Goal: Task Accomplishment & Management: Complete application form

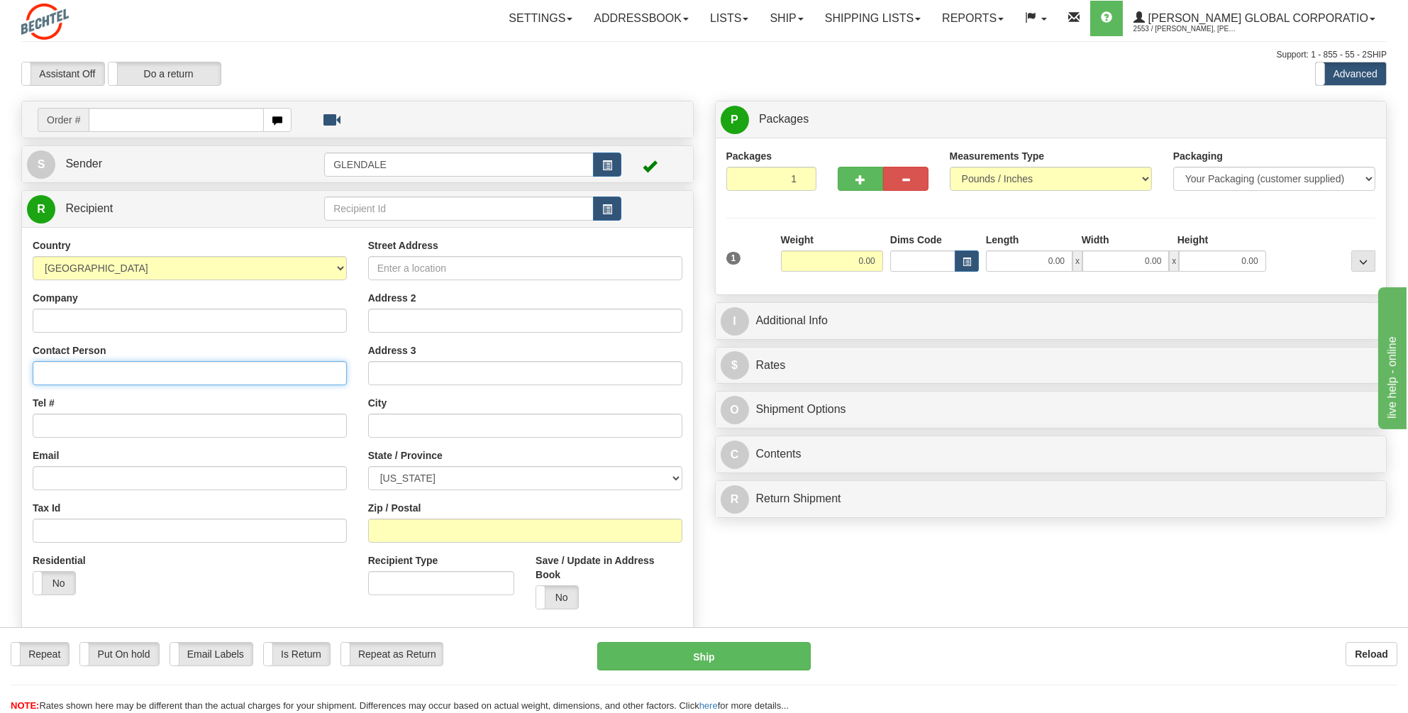
click at [67, 377] on input "Contact Person" at bounding box center [190, 373] width 314 height 24
type input "G"
type input "[PERSON_NAME]"
click at [59, 414] on input "Tel #" at bounding box center [190, 426] width 314 height 24
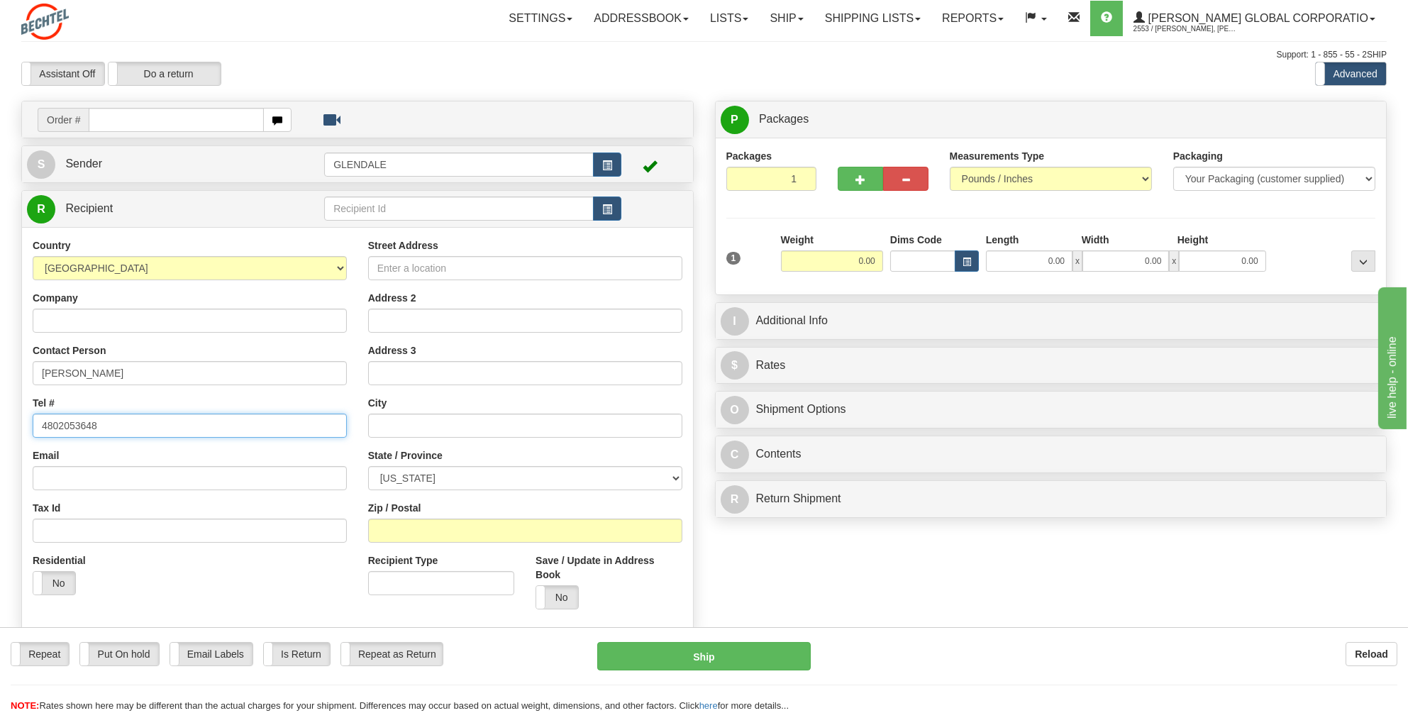
type input "4802053648"
click at [395, 271] on input "Street Address" at bounding box center [525, 268] width 314 height 24
click at [384, 265] on input "Street Address" at bounding box center [525, 268] width 314 height 24
paste input "2611 W 3935 S"
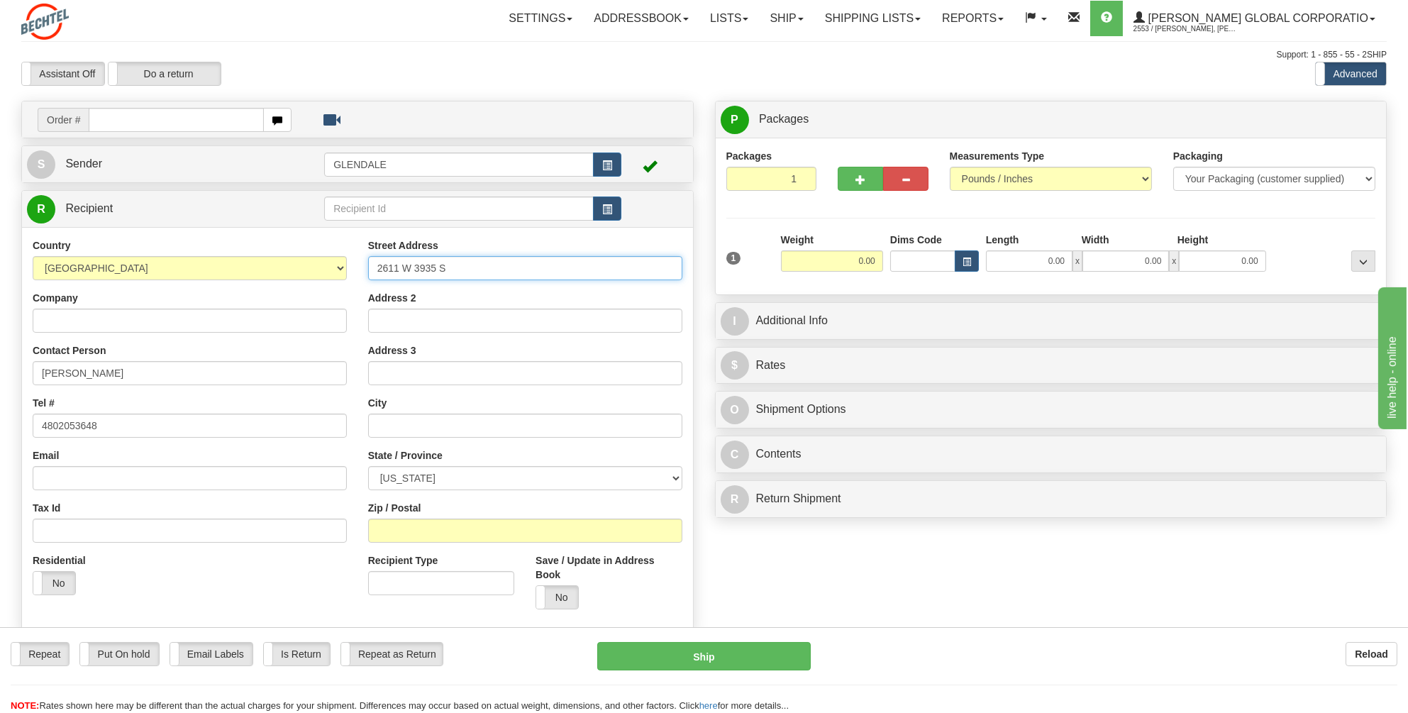
type input "2611 W 3935 S"
click at [381, 421] on input "text" at bounding box center [525, 426] width 314 height 24
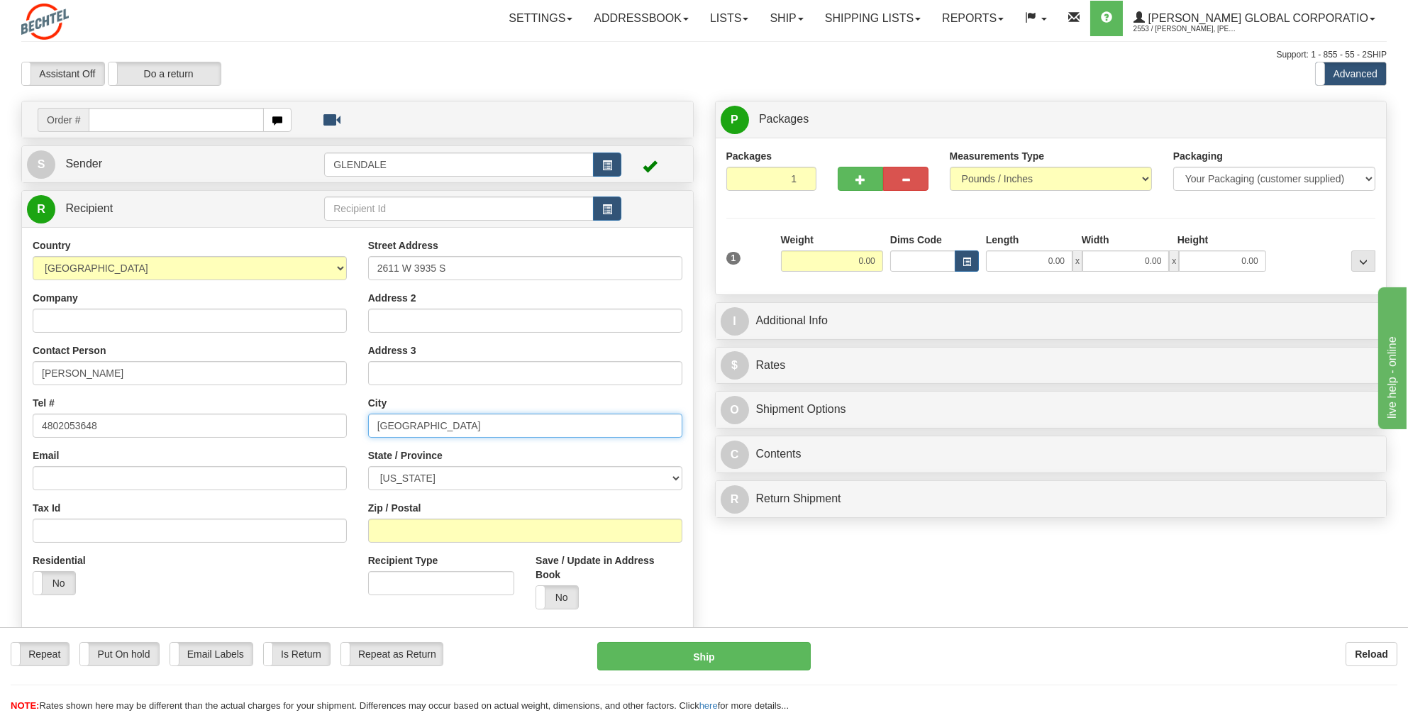
type input "[GEOGRAPHIC_DATA]"
click at [416, 476] on select "[US_STATE] [US_STATE] [US_STATE] [US_STATE] Armed Forces America Armed Forces E…" at bounding box center [525, 478] width 314 height 24
select select "UT"
click at [368, 466] on select "[US_STATE] [US_STATE] [US_STATE] [US_STATE] Armed Forces America Armed Forces E…" at bounding box center [525, 478] width 314 height 24
click at [397, 528] on input "Zip / Postal" at bounding box center [525, 531] width 314 height 24
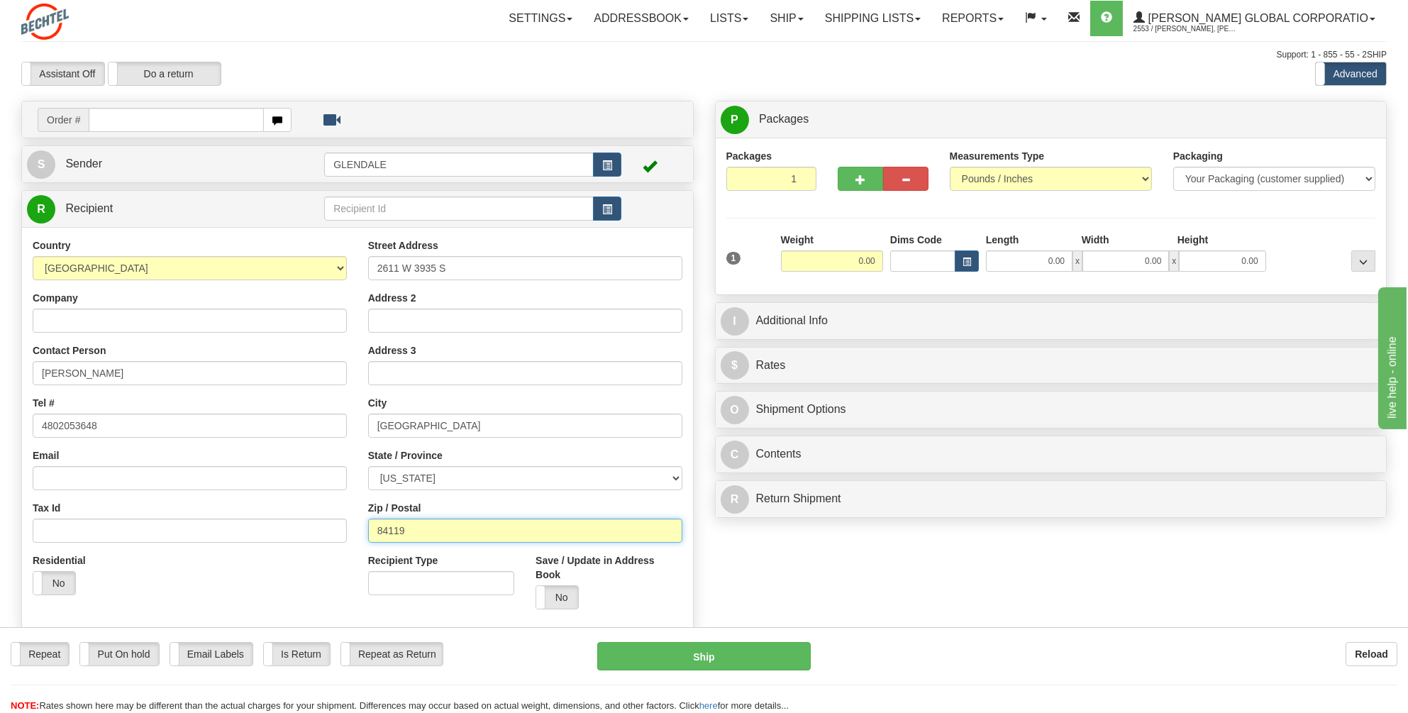
type input "84119"
click at [884, 253] on div "Weight 0.00" at bounding box center [831, 258] width 109 height 50
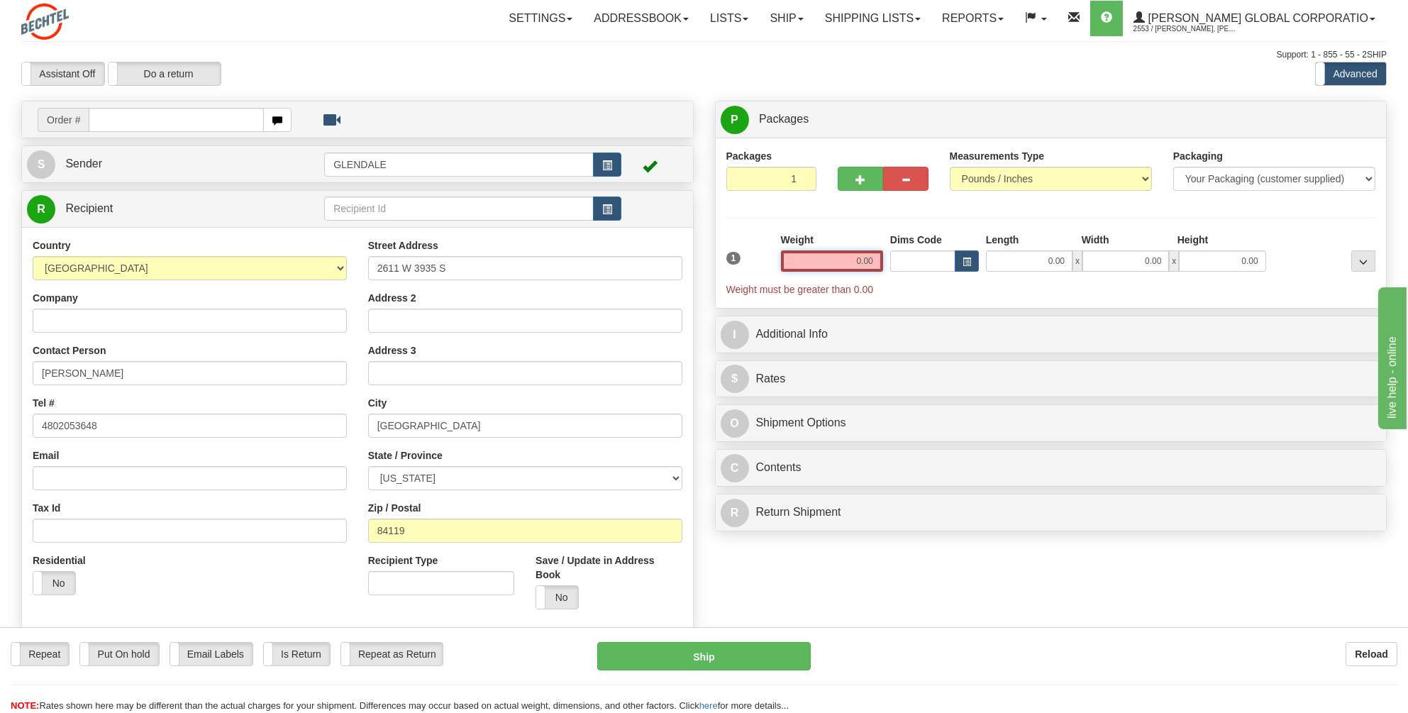
drag, startPoint x: 877, startPoint y: 260, endPoint x: 852, endPoint y: 260, distance: 24.8
click at [852, 260] on input "0.00" at bounding box center [832, 260] width 102 height 21
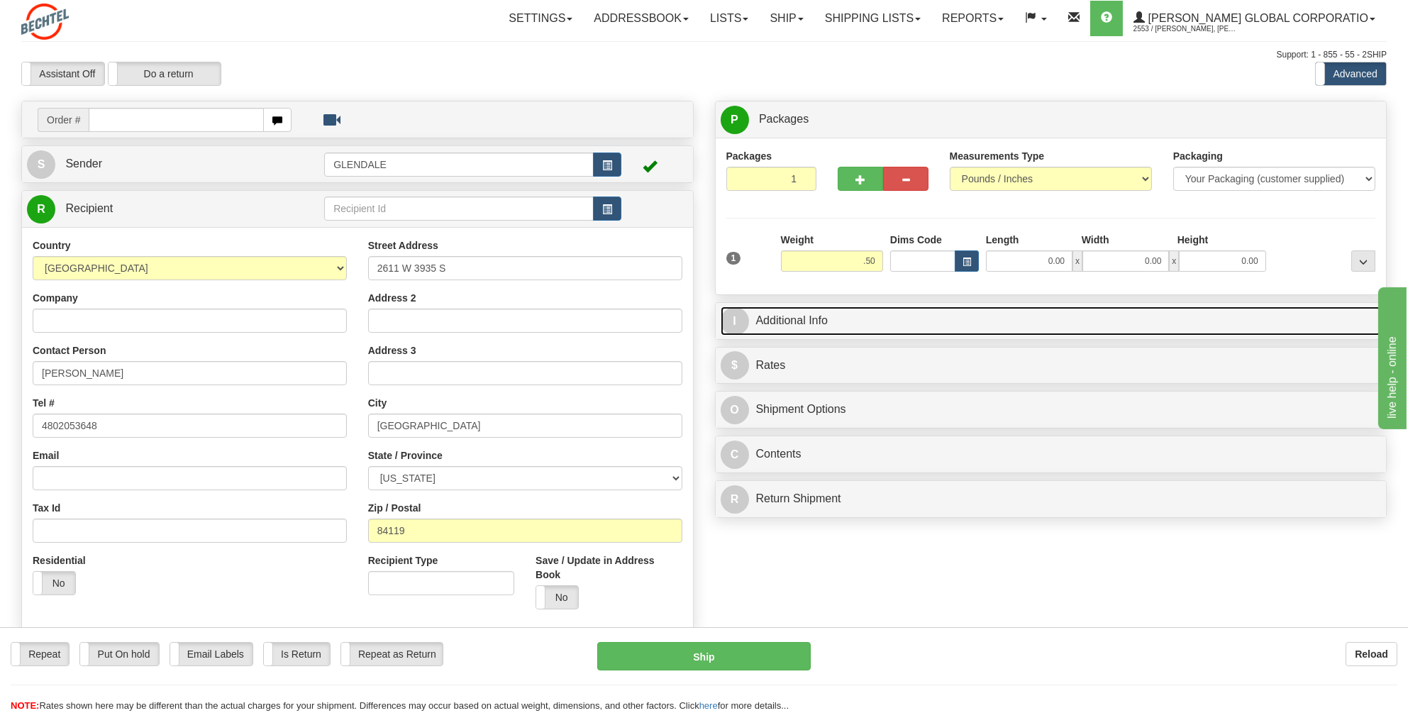
type input "0.50"
click at [811, 314] on link "I Additional Info" at bounding box center [1051, 320] width 661 height 29
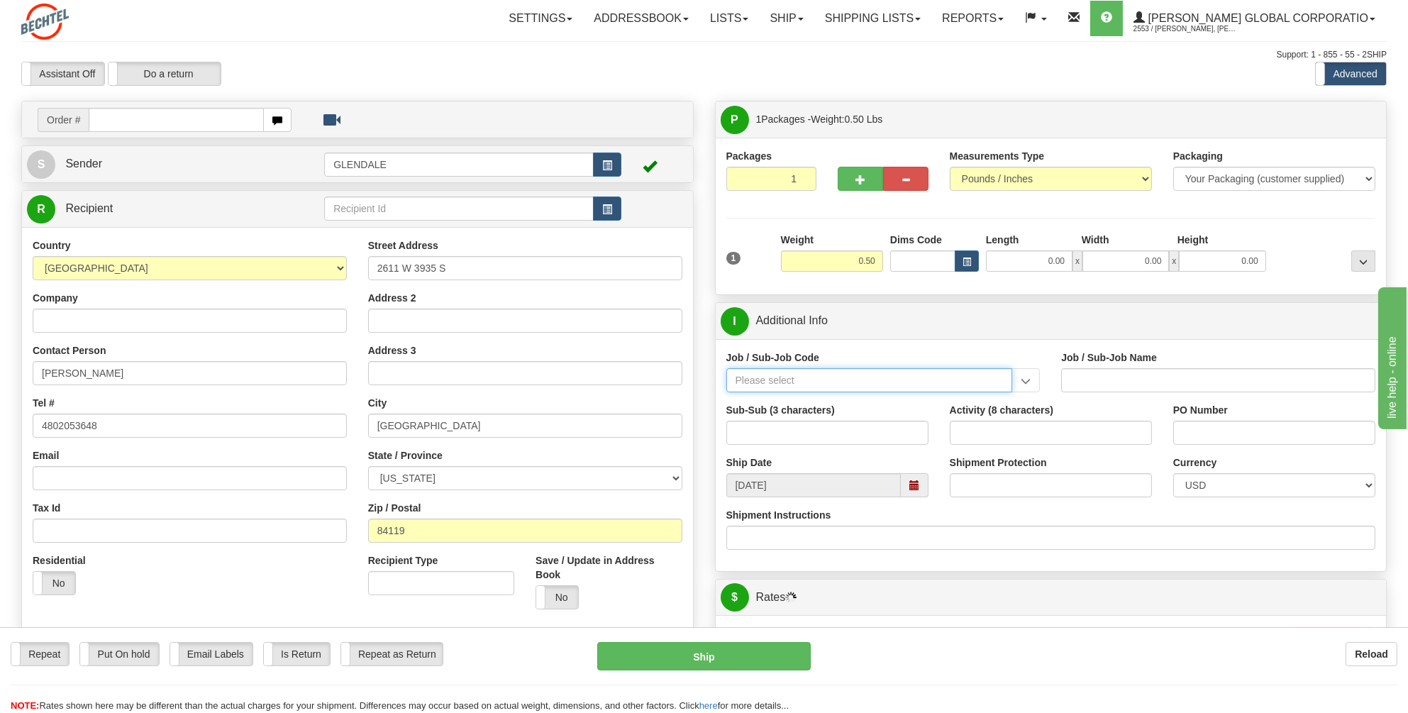
click at [741, 380] on input "Job / Sub-Job Code" at bounding box center [869, 380] width 287 height 24
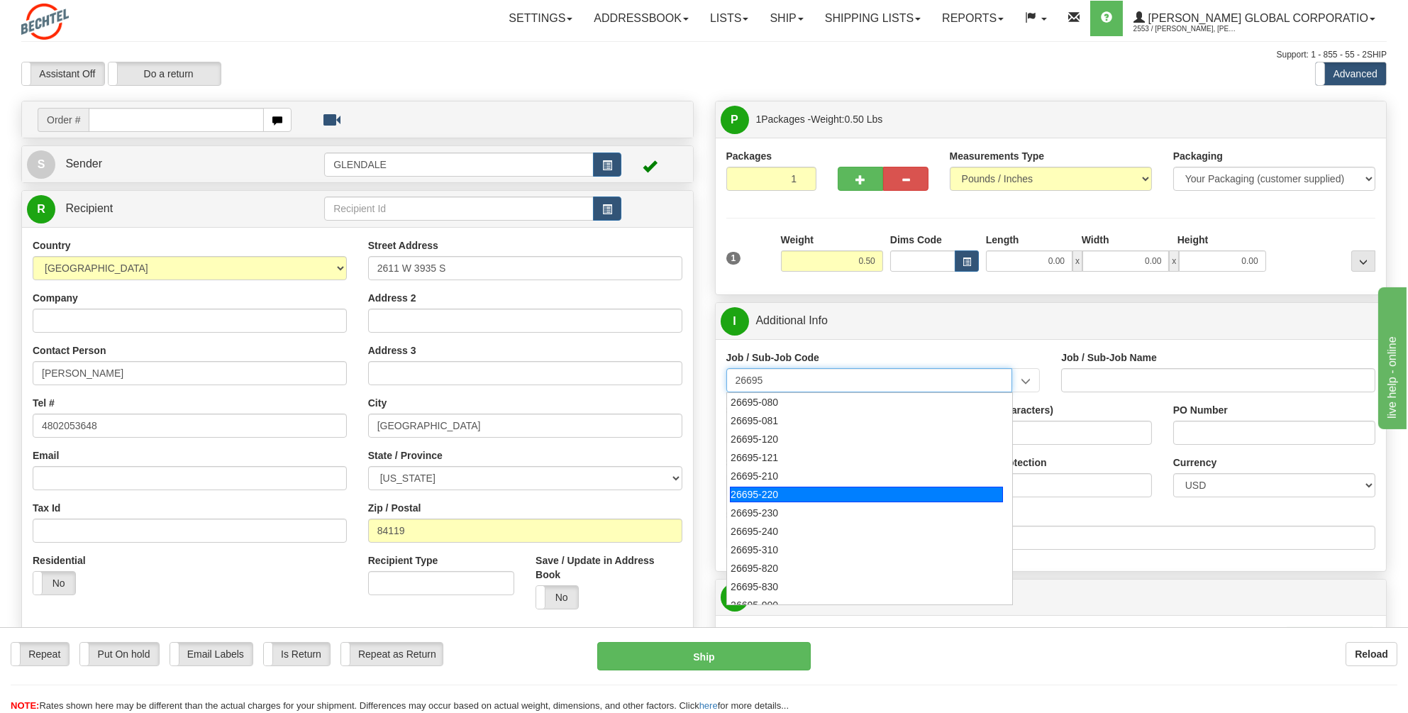
click at [762, 489] on div "26695-220" at bounding box center [866, 495] width 273 height 16
type input "26695-220"
type input "COPPERTON SOLAR PROJECT - MANUAL LABOR"
type input "26695-220"
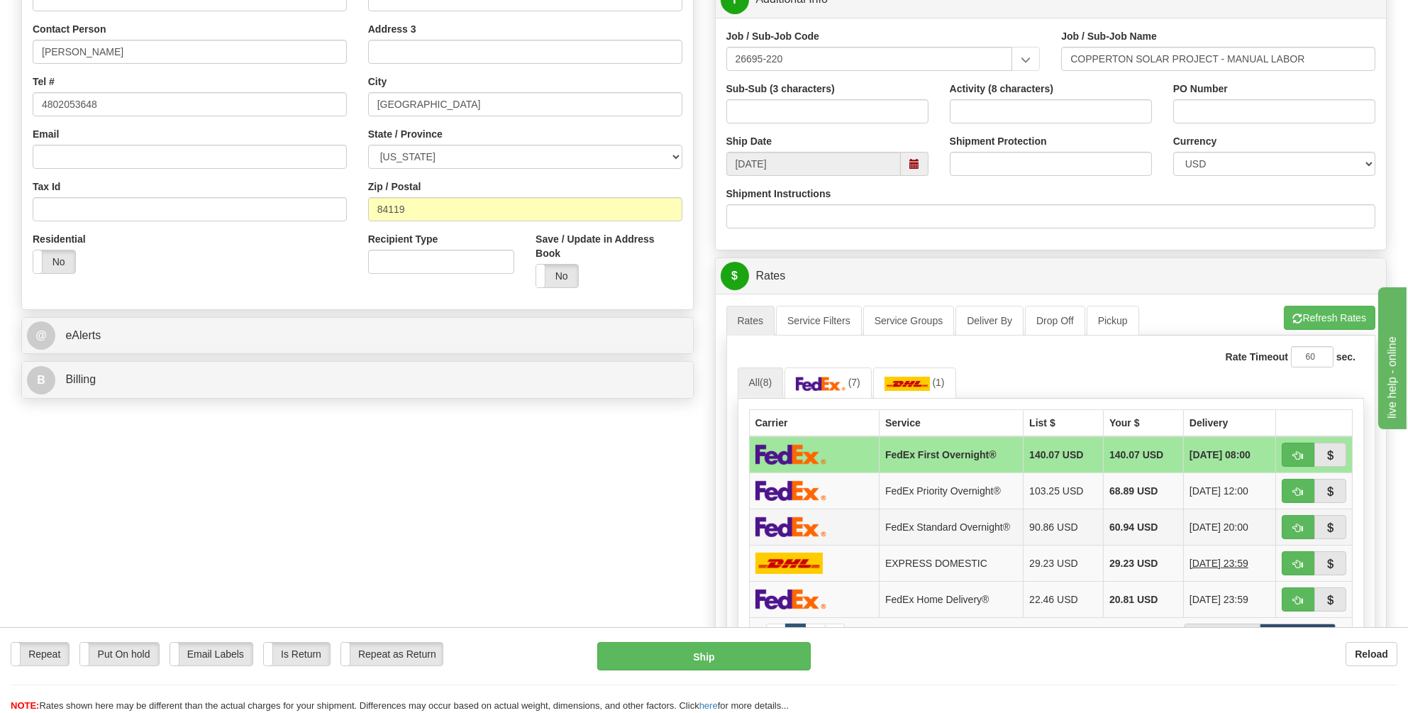
scroll to position [426, 0]
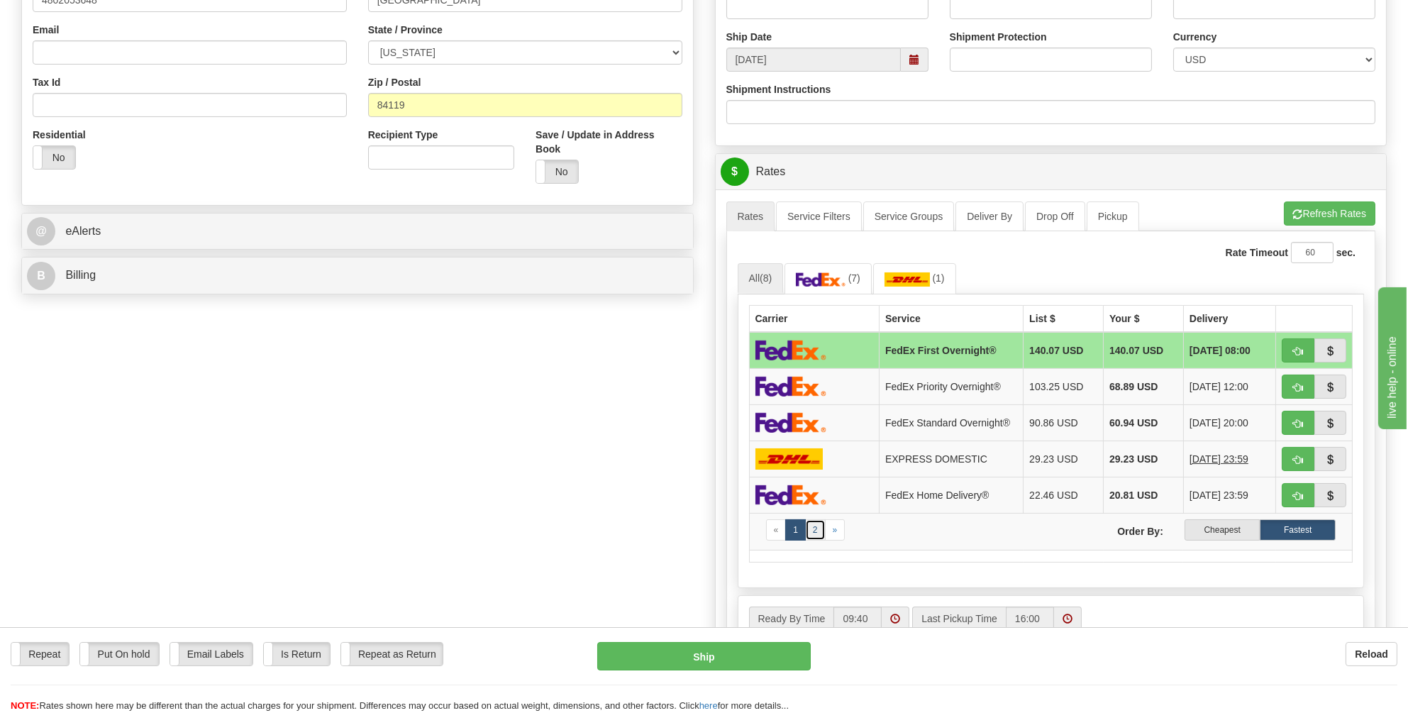
click at [814, 522] on link "2" at bounding box center [815, 529] width 21 height 21
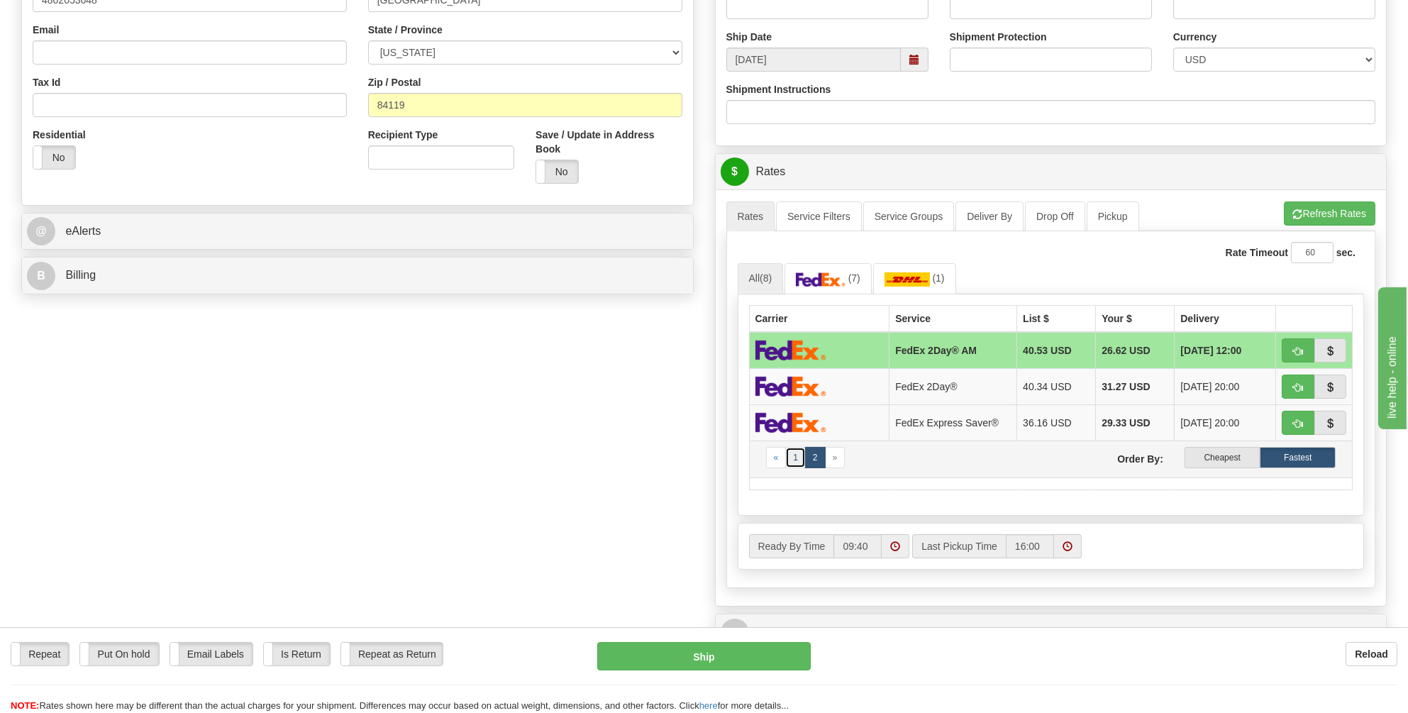
click at [790, 453] on link "1" at bounding box center [795, 457] width 21 height 21
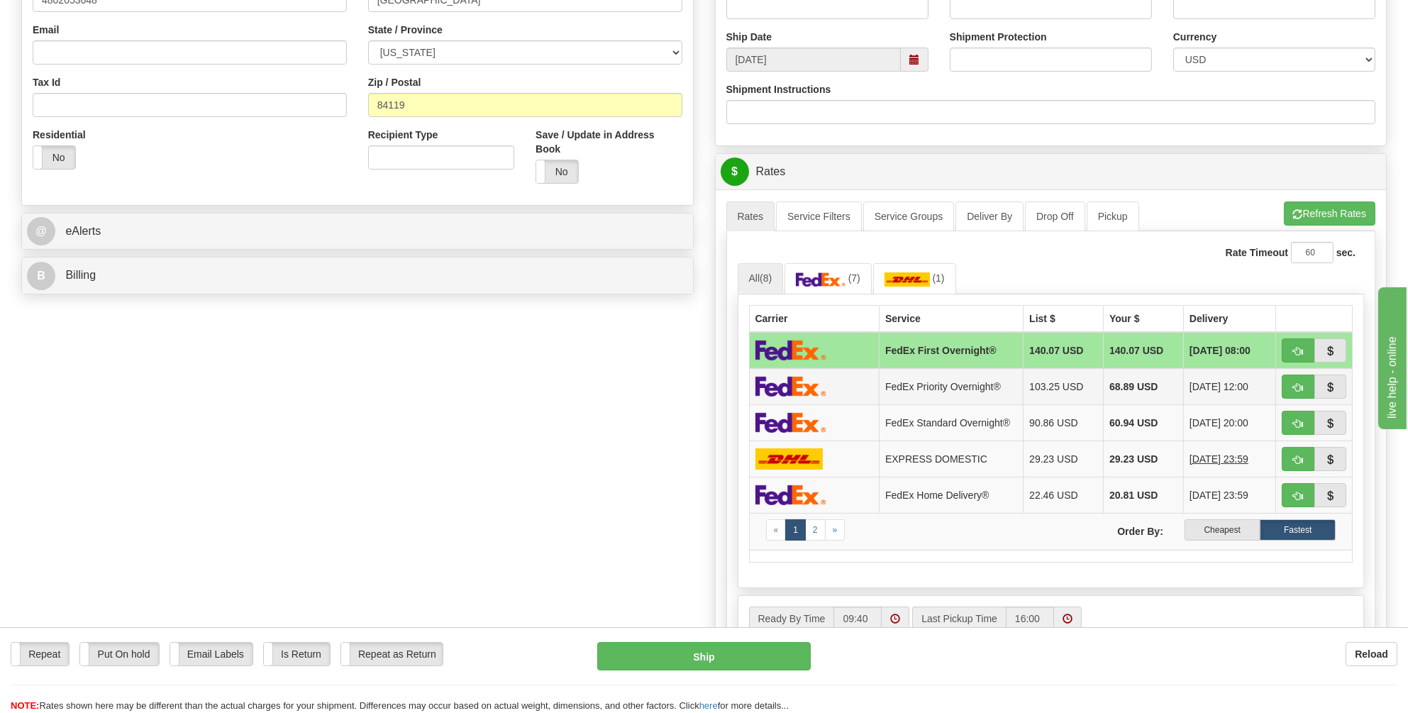
click at [821, 383] on img at bounding box center [790, 386] width 71 height 21
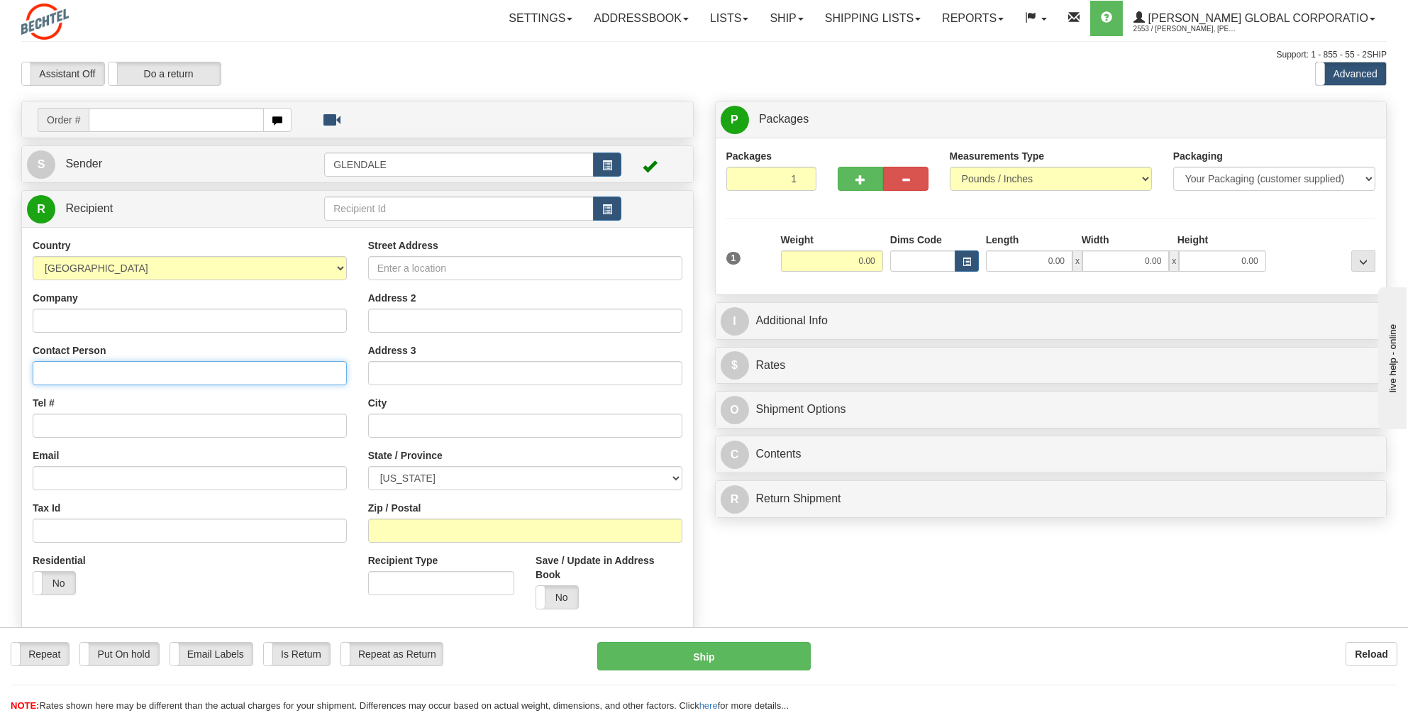
click at [48, 367] on input "Contact Person" at bounding box center [190, 373] width 314 height 24
type input "[PERSON_NAME]"
click at [43, 419] on input "Tel #" at bounding box center [190, 426] width 314 height 24
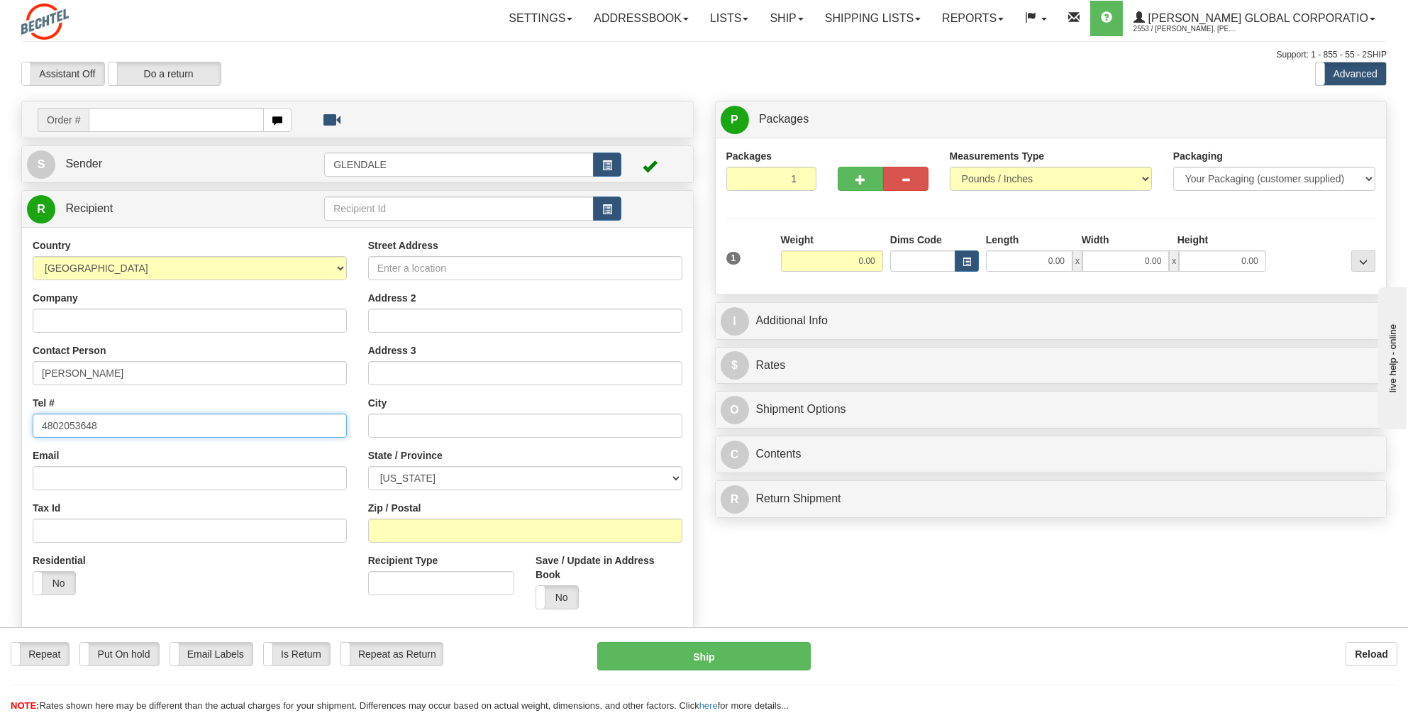
type input "4802053648"
click at [419, 265] on input "Street Address" at bounding box center [525, 268] width 314 height 24
click at [390, 267] on input "Street Address" at bounding box center [525, 268] width 314 height 24
paste input "2611 W 3935 S"
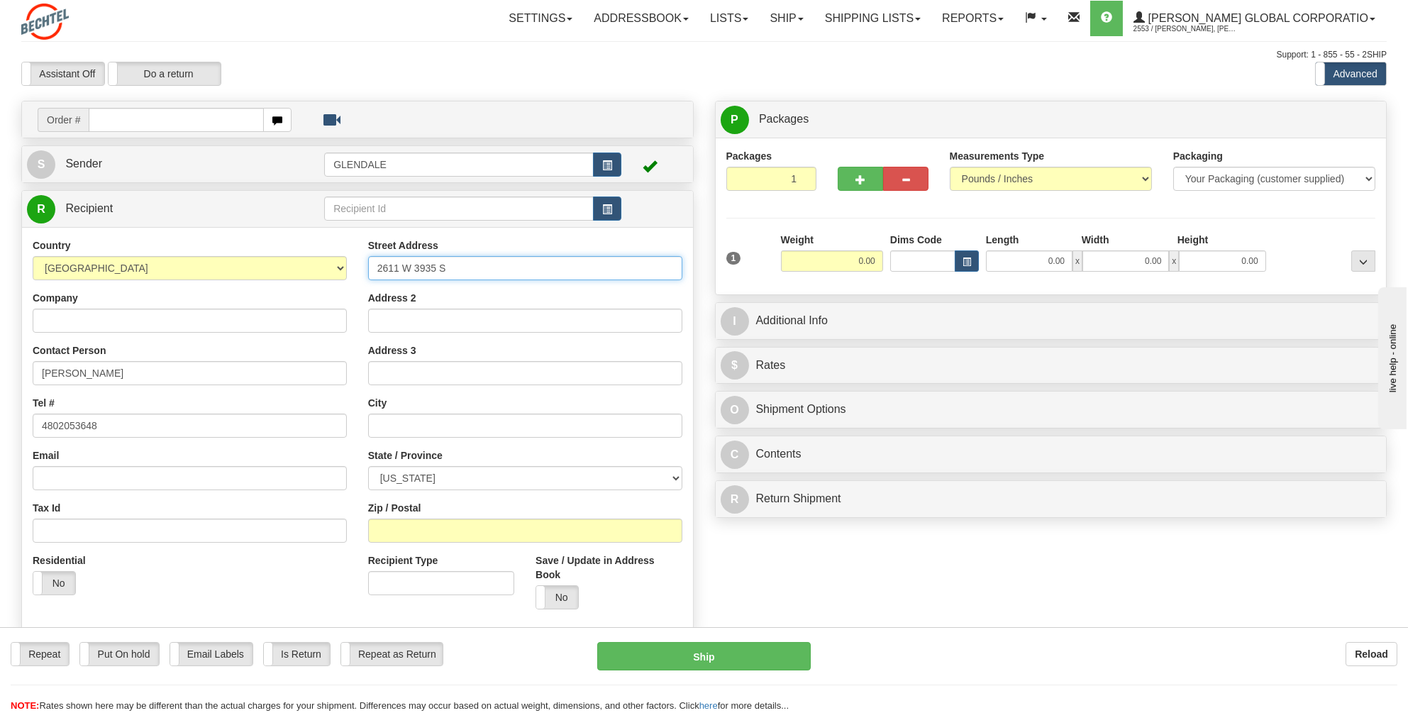
type input "2611 W 3935 S"
drag, startPoint x: 384, startPoint y: 417, endPoint x: 386, endPoint y: 406, distance: 10.9
click at [384, 417] on input "text" at bounding box center [525, 426] width 314 height 24
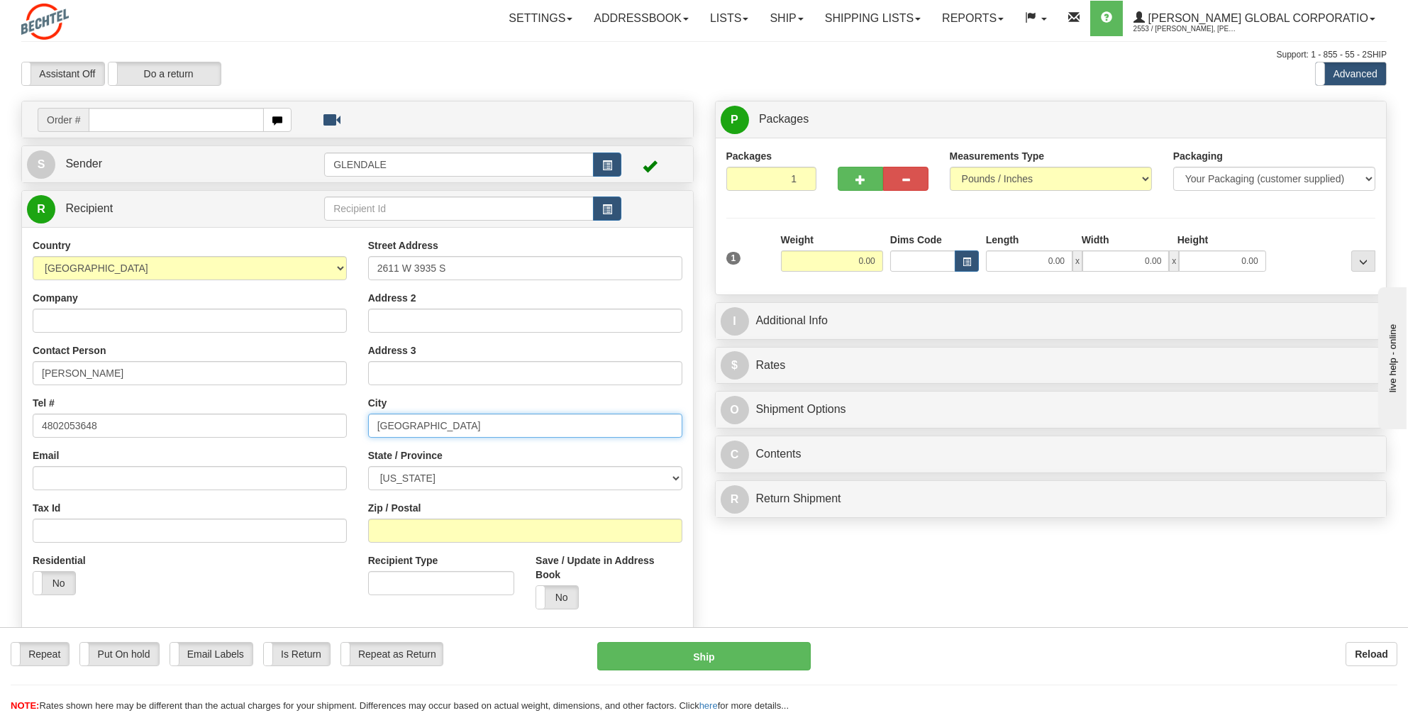
type input "[GEOGRAPHIC_DATA]"
click at [675, 476] on select "[US_STATE] [US_STATE] [US_STATE] [US_STATE] Armed Forces America Armed Forces E…" at bounding box center [525, 478] width 314 height 24
select select "UT"
click at [368, 466] on select "[US_STATE] [US_STATE] [US_STATE] [US_STATE] Armed Forces America Armed Forces E…" at bounding box center [525, 478] width 314 height 24
click at [388, 529] on input "Zip / Postal" at bounding box center [525, 531] width 314 height 24
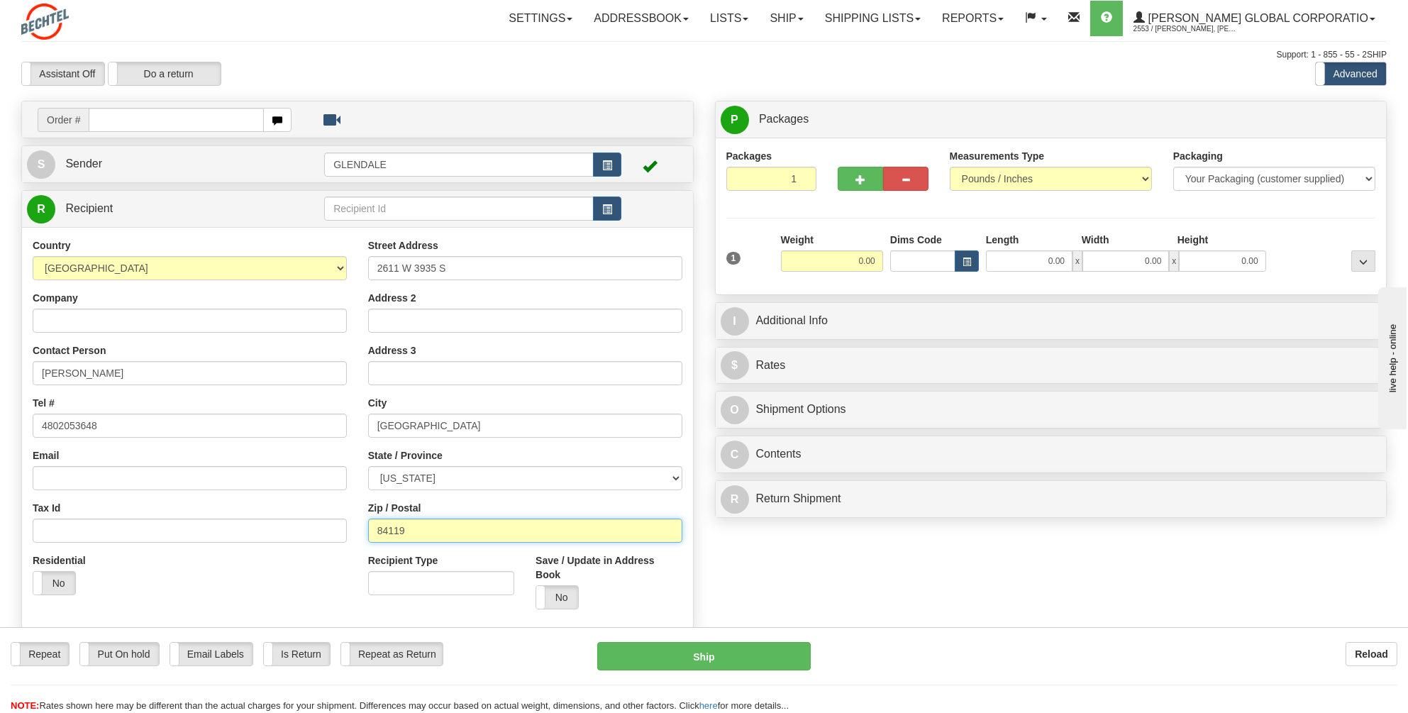
type input "84119"
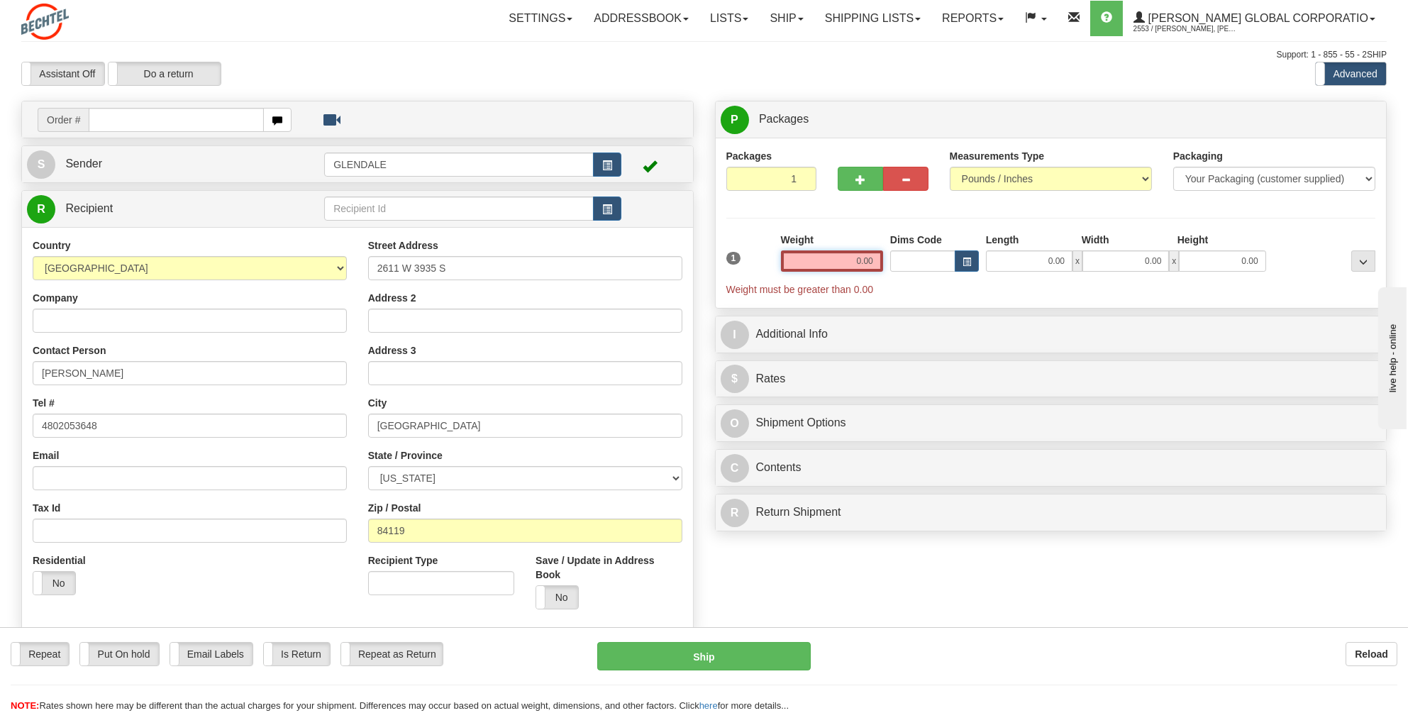
drag, startPoint x: 877, startPoint y: 260, endPoint x: 855, endPoint y: 262, distance: 22.8
click at [855, 262] on input "0.00" at bounding box center [832, 260] width 102 height 21
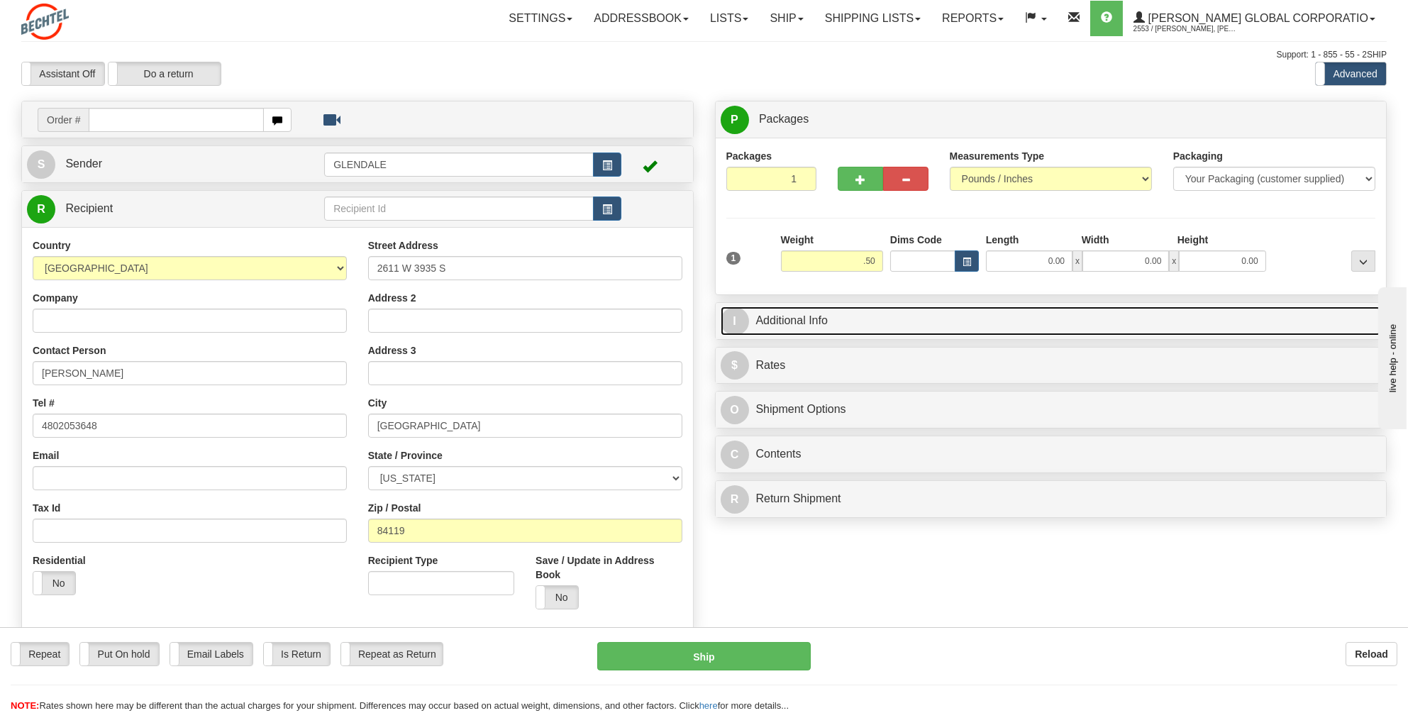
type input "0.50"
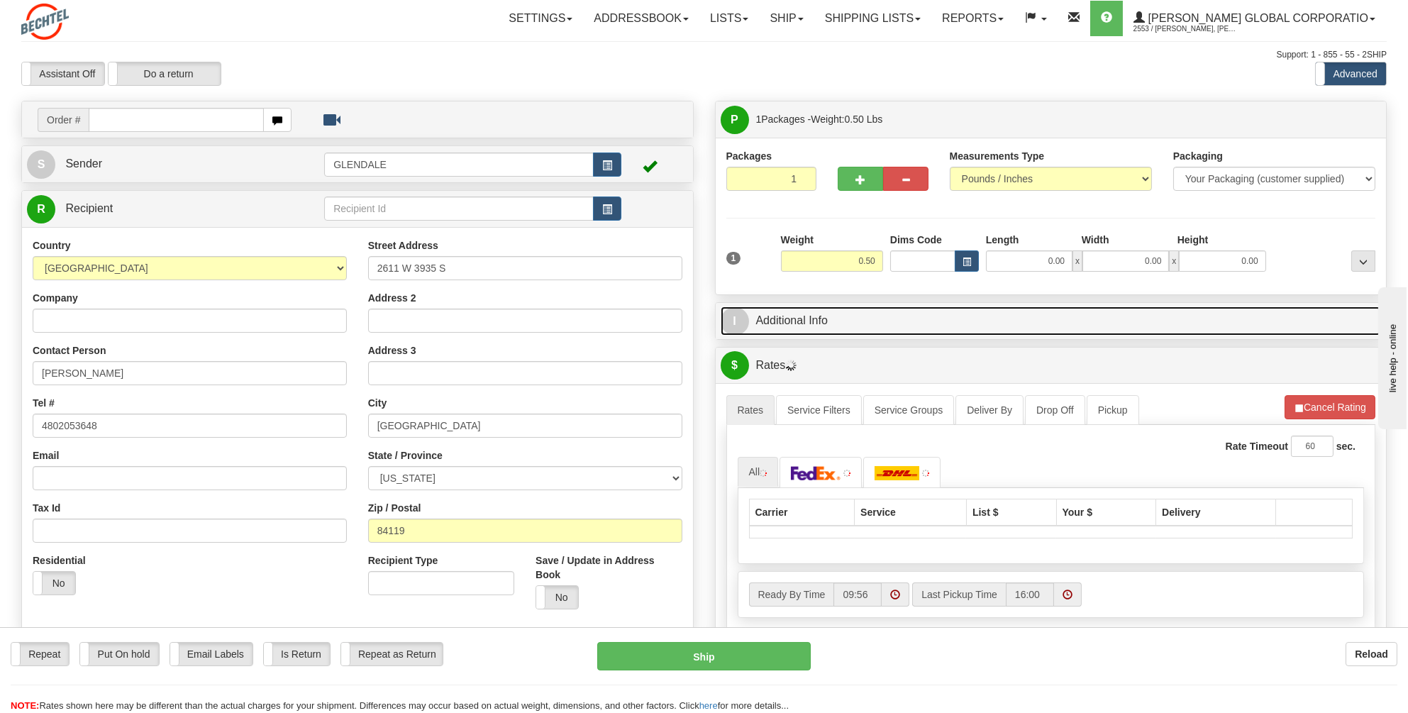
click at [806, 317] on link "I Additional Info" at bounding box center [1051, 320] width 661 height 29
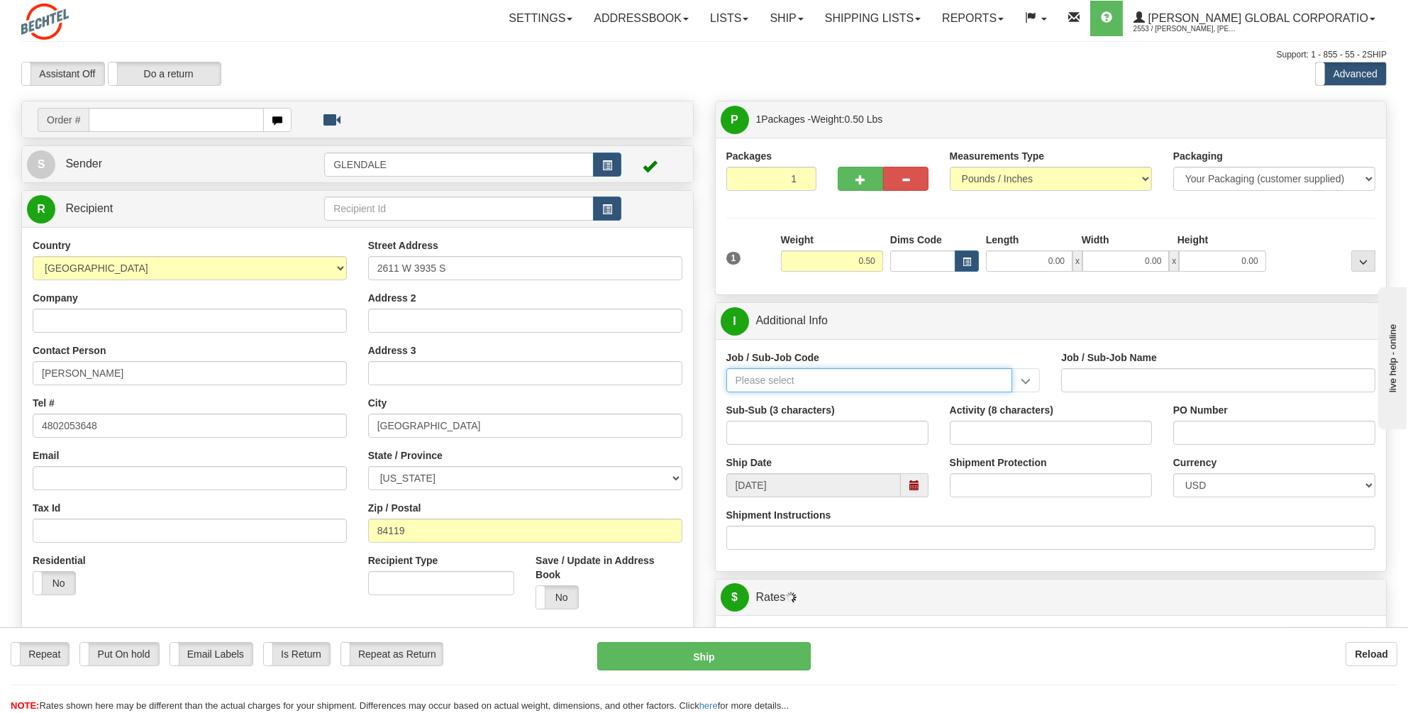
click at [754, 375] on input "Job / Sub-Job Code" at bounding box center [869, 380] width 287 height 24
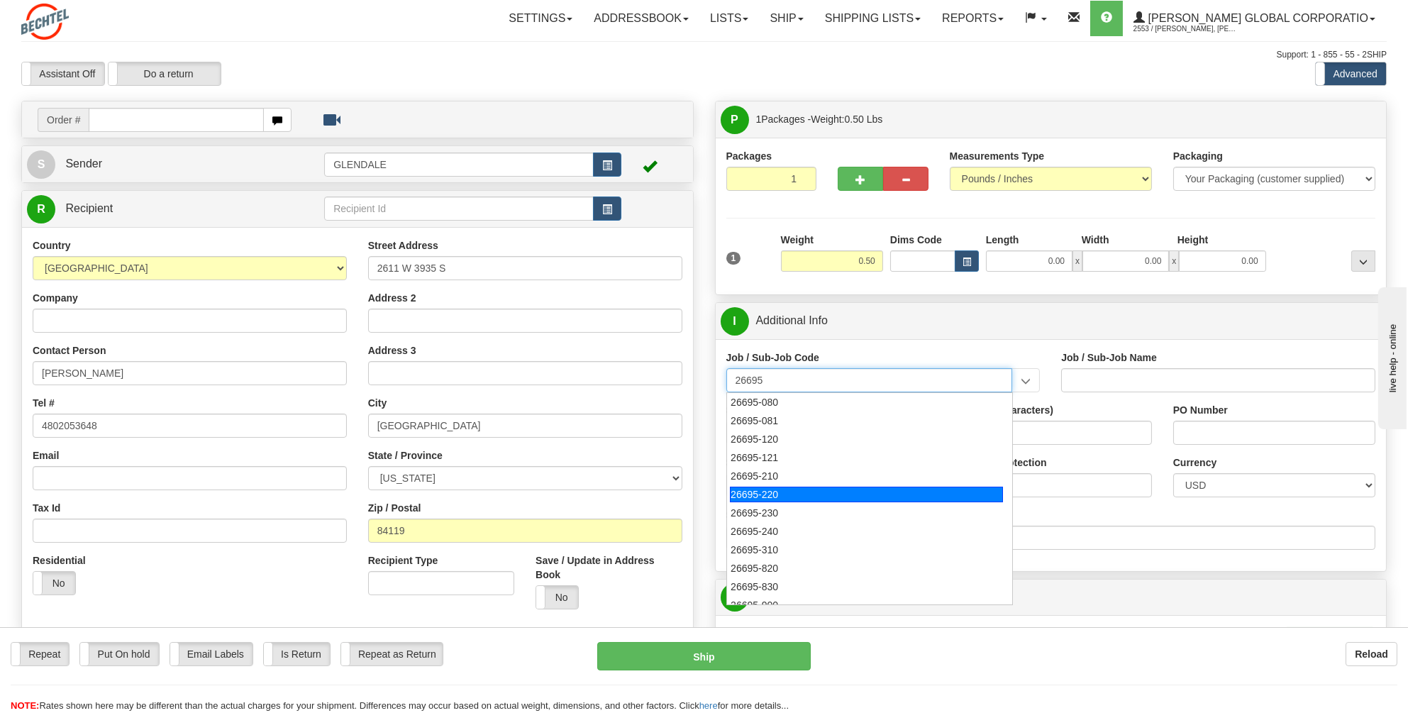
click at [761, 487] on div "26695-220" at bounding box center [866, 495] width 273 height 16
type input "26695-220"
type input "COPPERTON SOLAR PROJECT - MANUAL LABOR"
type input "26695-220"
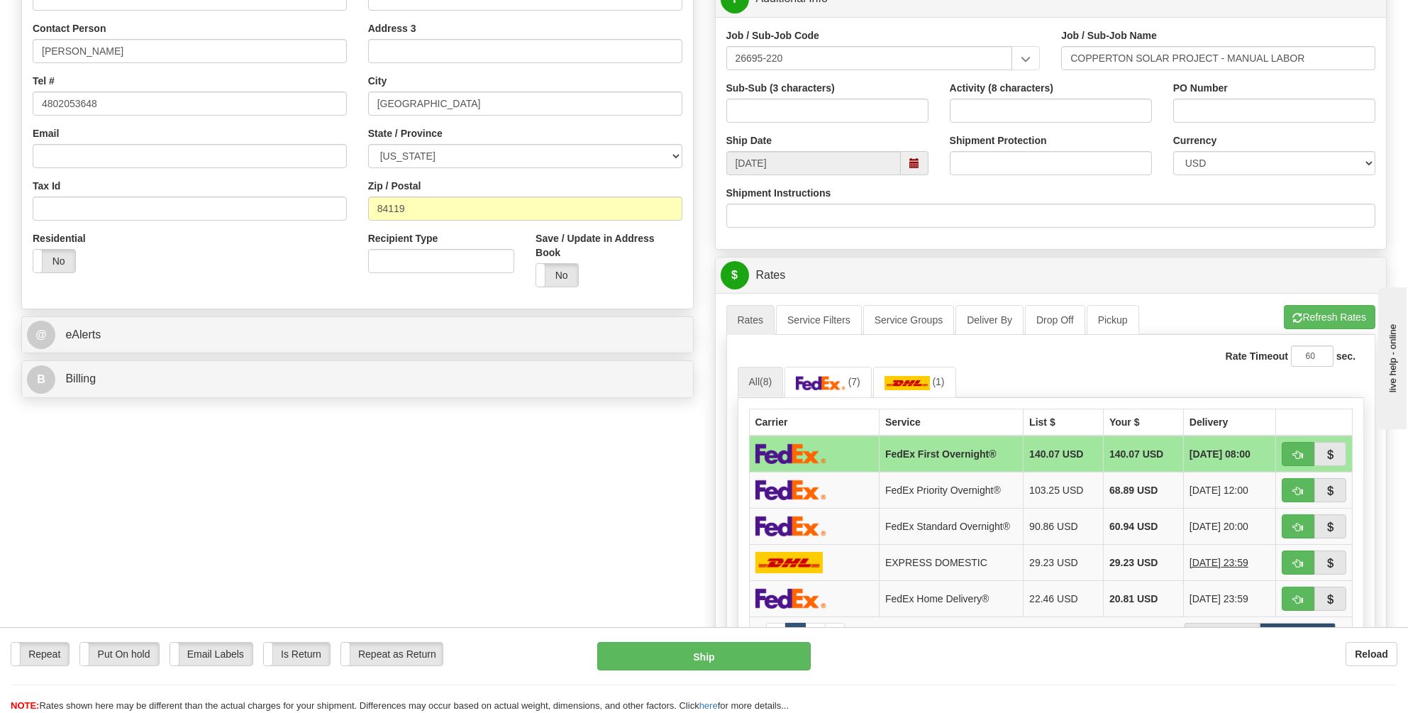
scroll to position [355, 0]
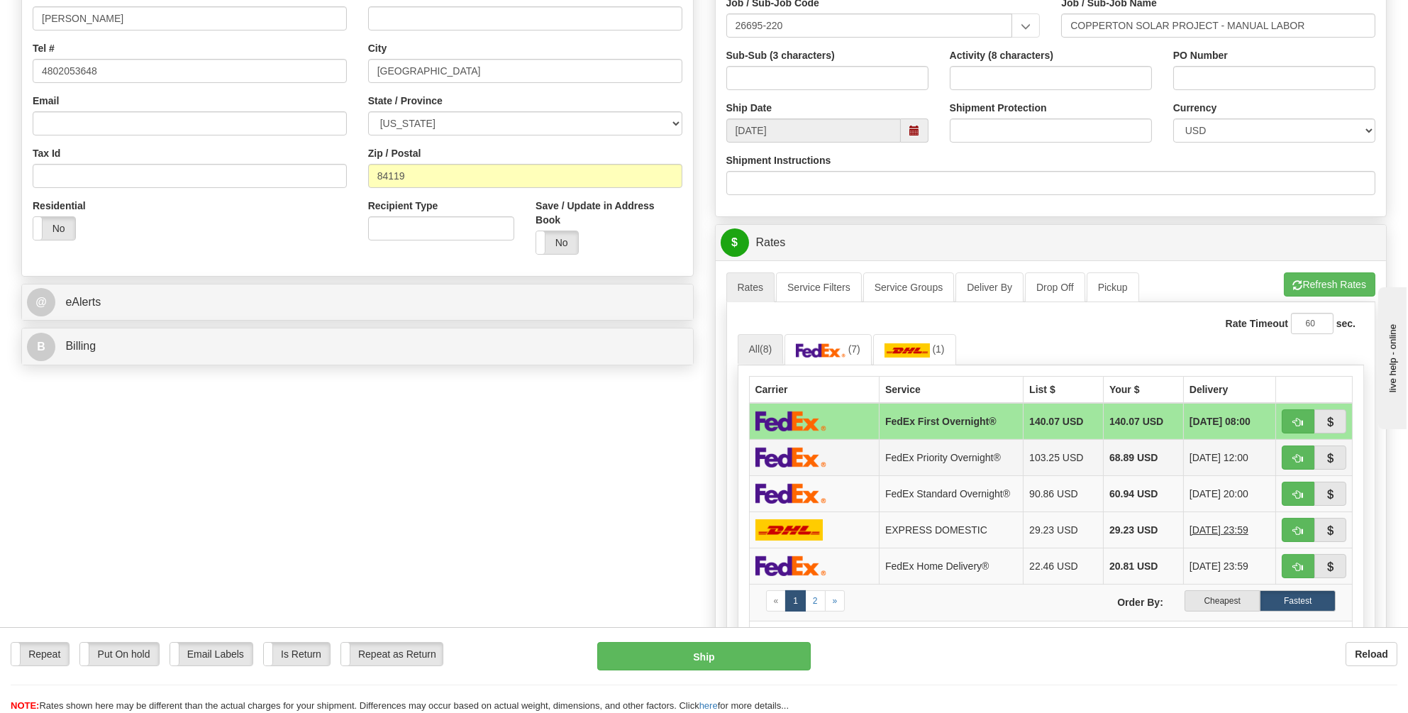
click at [807, 456] on img at bounding box center [790, 457] width 71 height 21
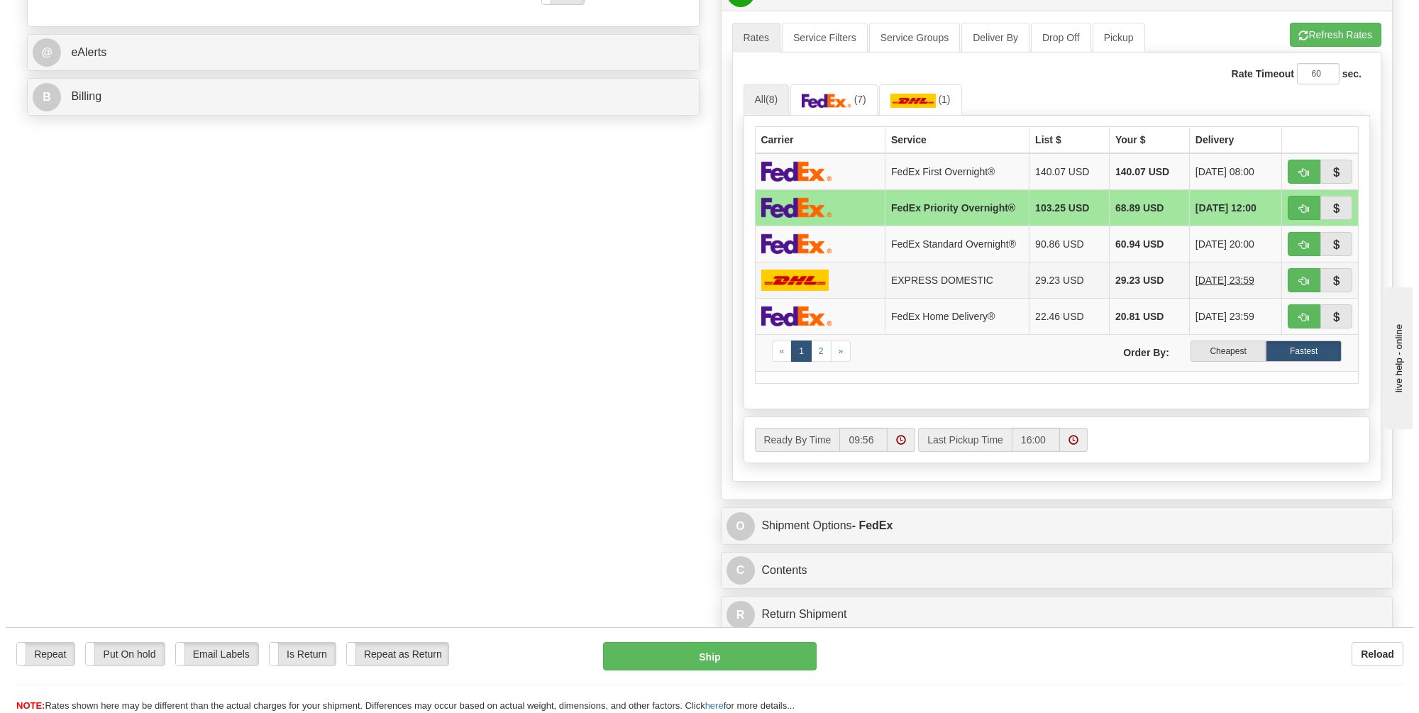
scroll to position [638, 0]
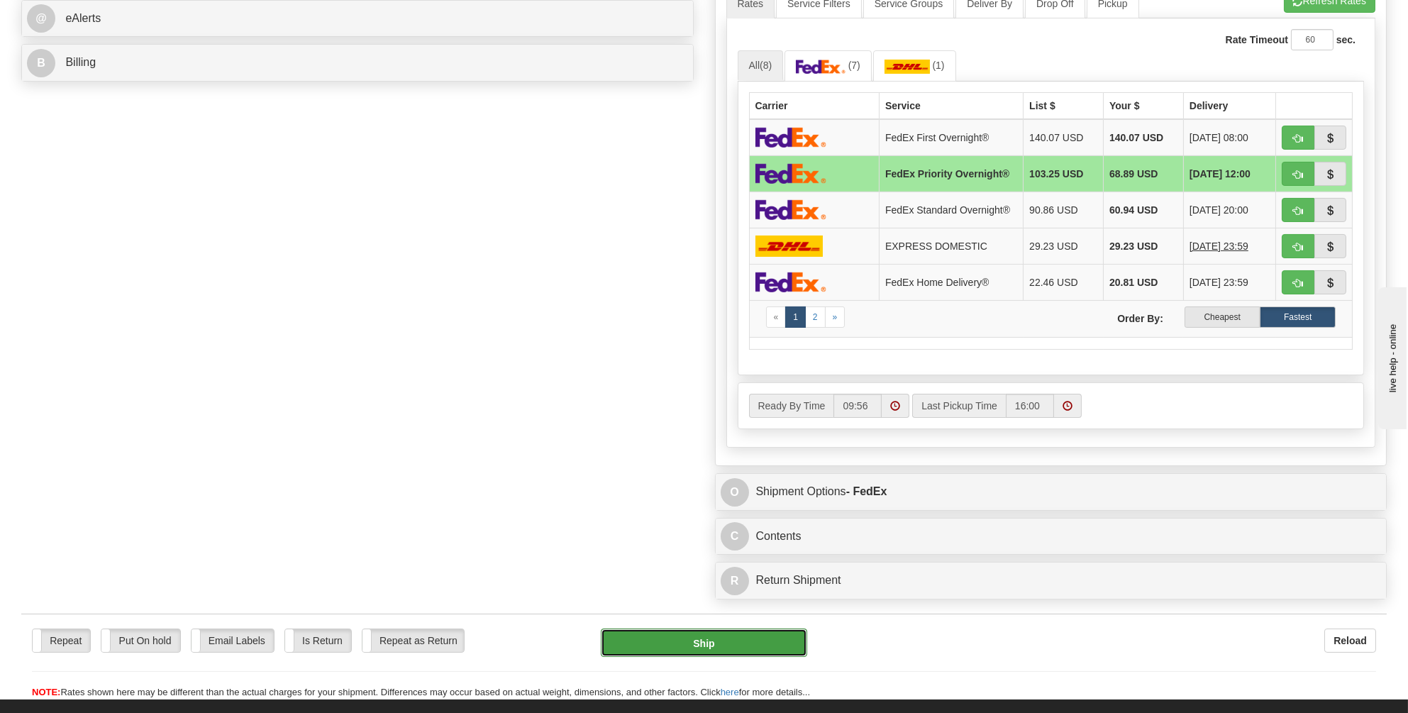
click at [702, 633] on button "Ship" at bounding box center [704, 642] width 206 height 28
type input "01"
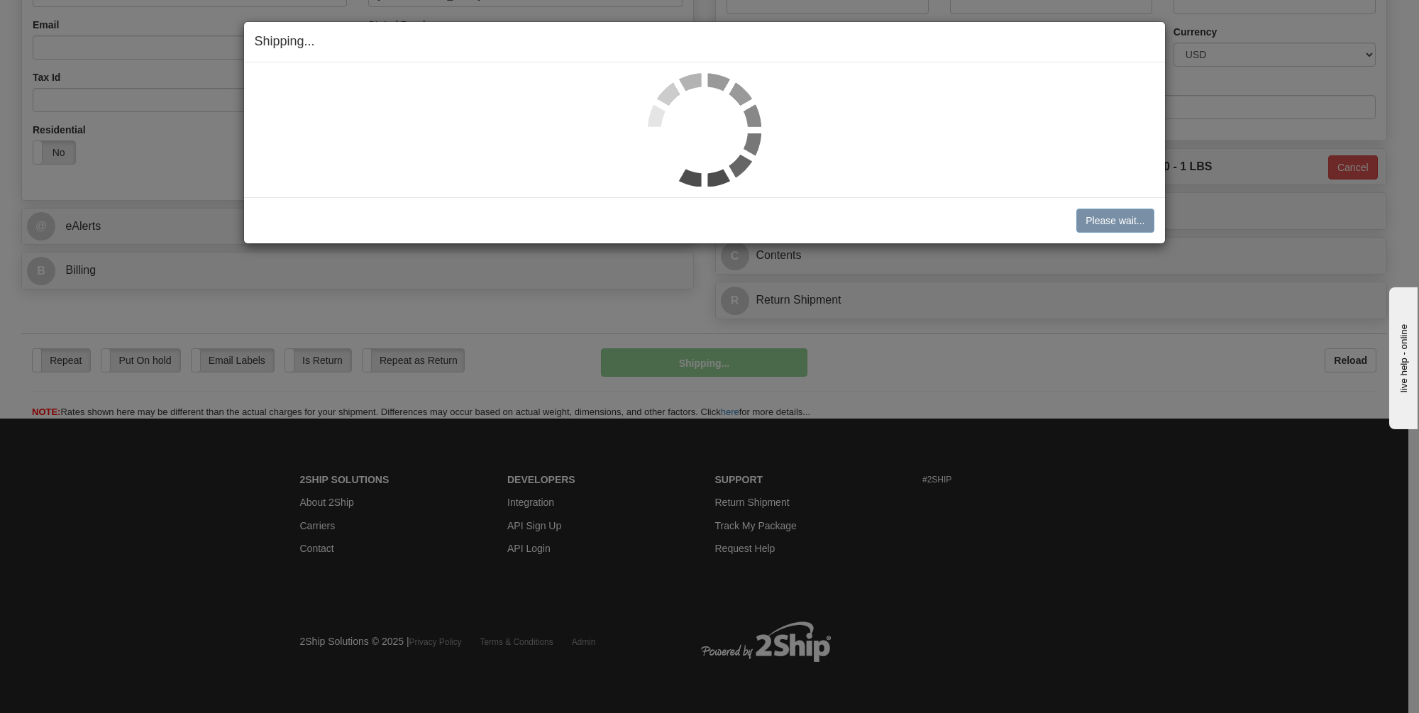
scroll to position [427, 0]
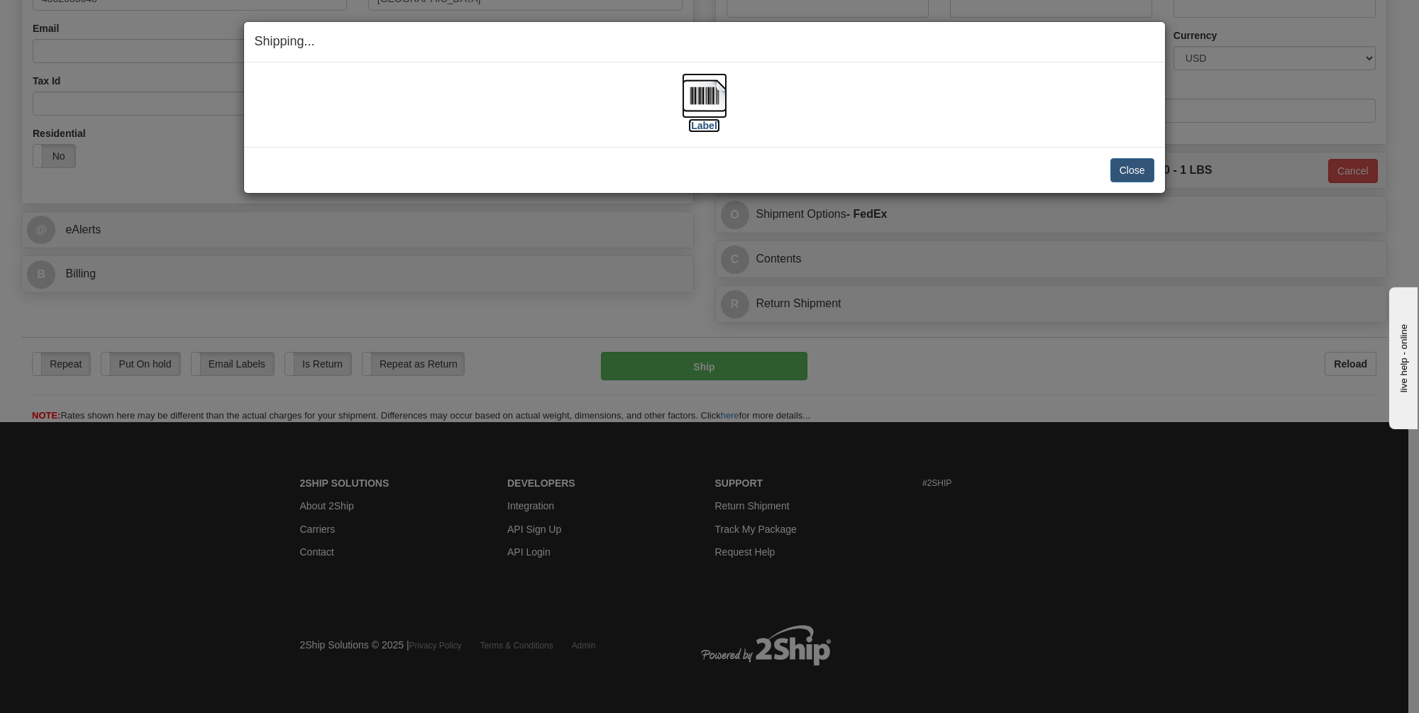
click at [705, 111] on img at bounding box center [704, 95] width 45 height 45
